Goal: Contribute content

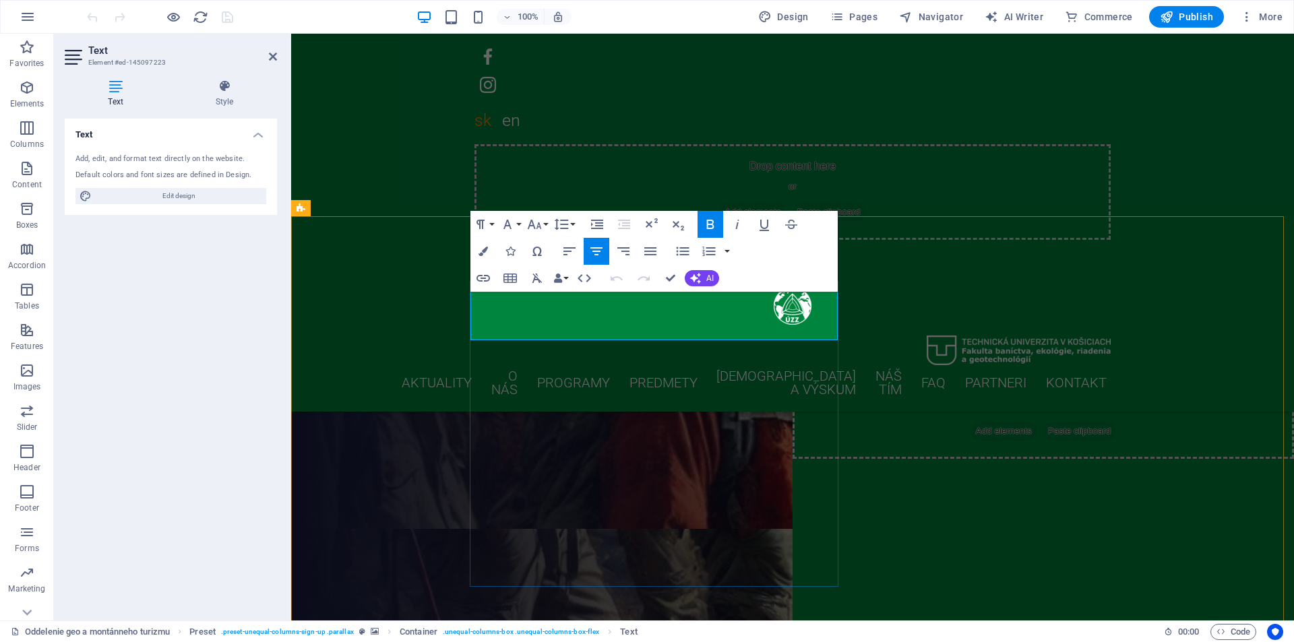
scroll to position [404, 0]
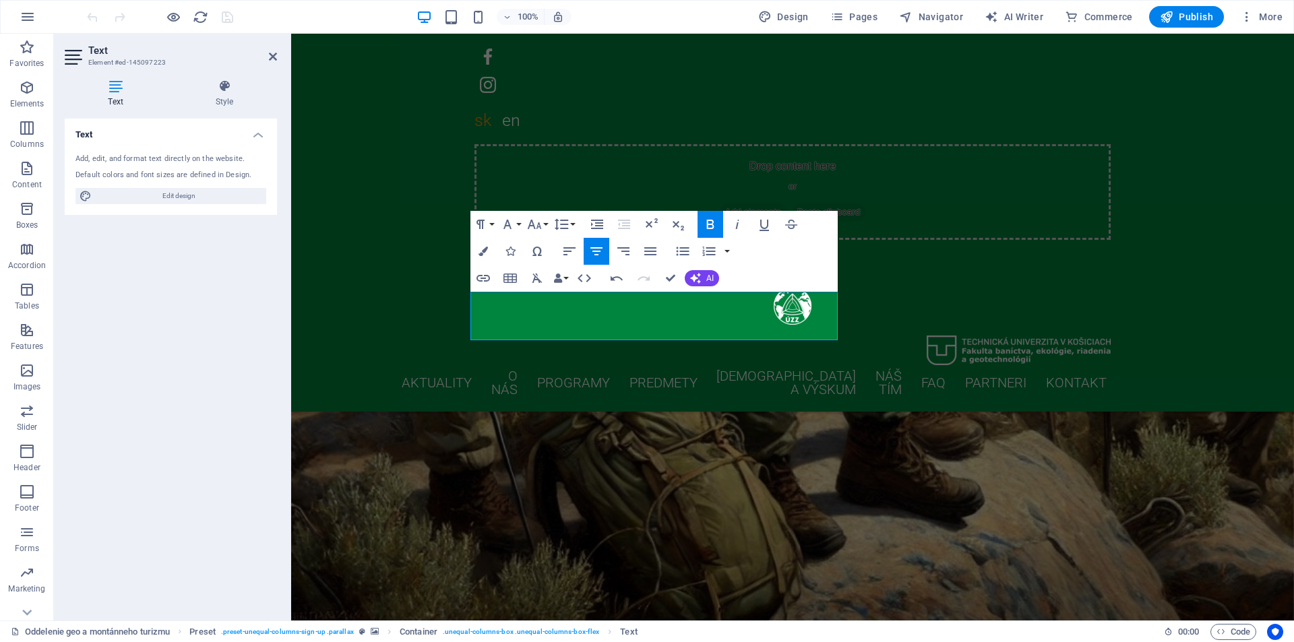
click at [957, 322] on figure at bounding box center [792, 381] width 1003 height 512
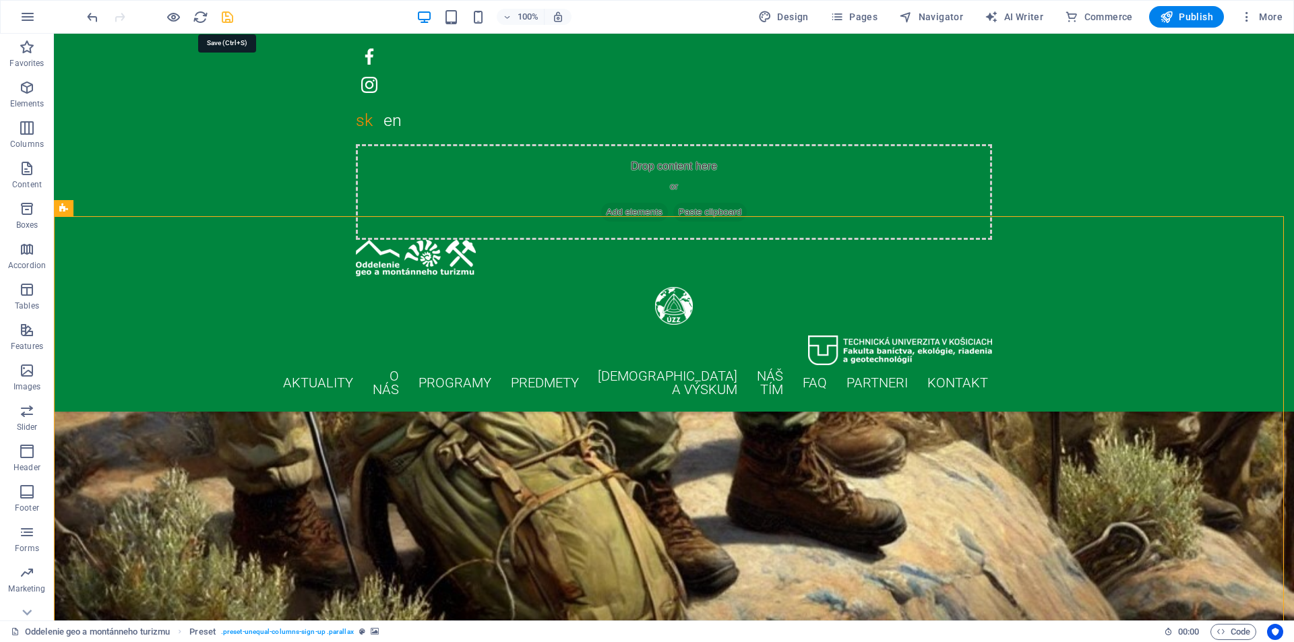
click at [230, 18] on icon "save" at bounding box center [228, 17] width 16 height 16
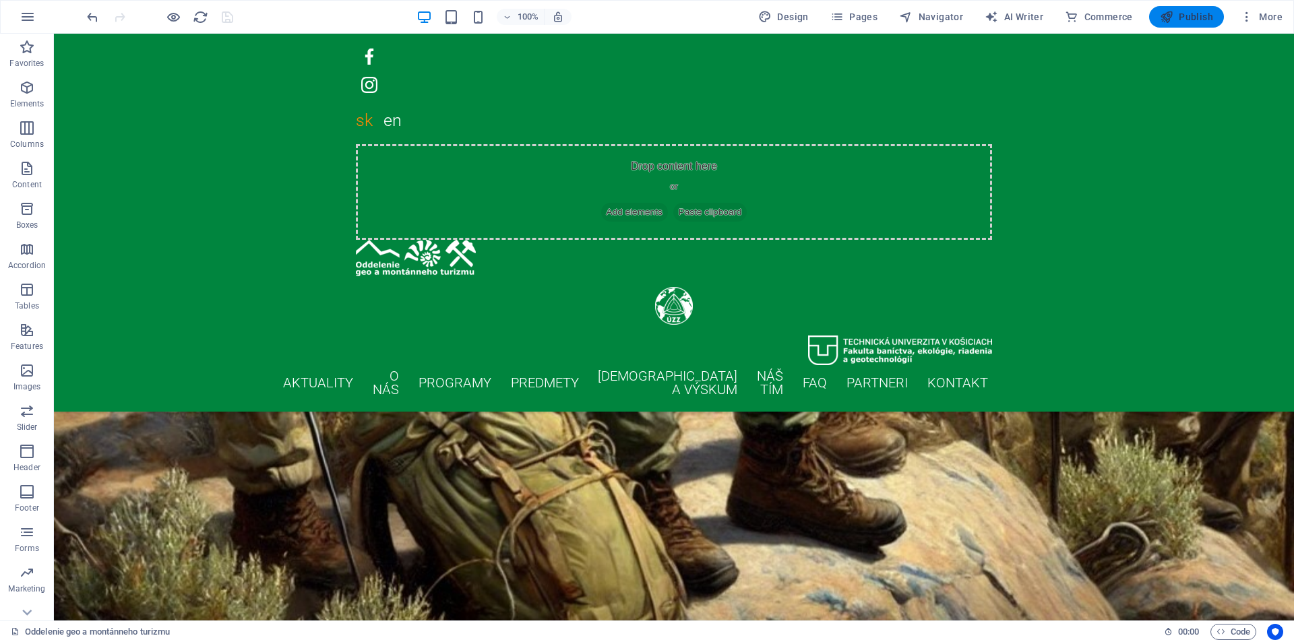
click at [1180, 16] on span "Publish" at bounding box center [1186, 16] width 53 height 13
